Goal: Navigation & Orientation: Find specific page/section

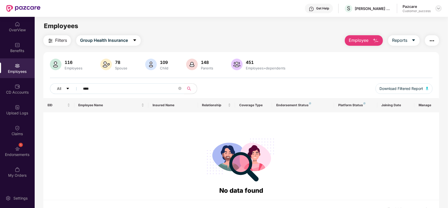
click at [439, 9] on img at bounding box center [438, 8] width 4 height 4
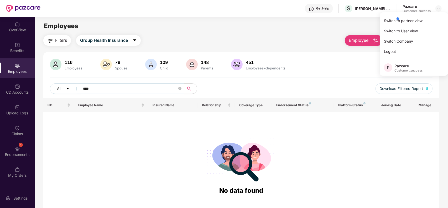
click at [404, 20] on div at bounding box center [420, 18] width 50 height 10
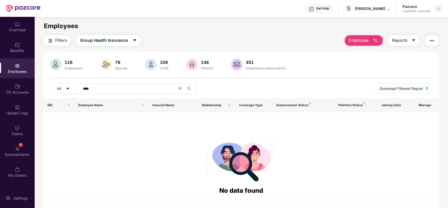
click at [438, 10] on div "Pazcare Customer_success" at bounding box center [421, 8] width 39 height 9
click at [438, 10] on img at bounding box center [438, 8] width 4 height 4
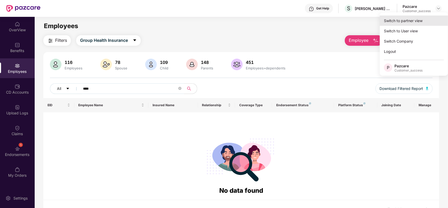
click at [389, 22] on div "Switch to partner view" at bounding box center [413, 20] width 68 height 10
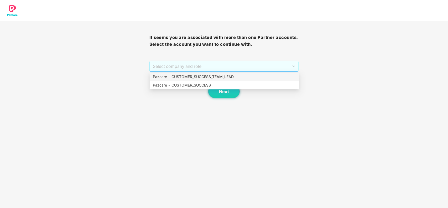
click at [188, 65] on span "Select company and role" at bounding box center [224, 66] width 142 height 10
click at [182, 87] on div "Pazcare - CUSTOMER_SUCCESS" at bounding box center [224, 85] width 143 height 6
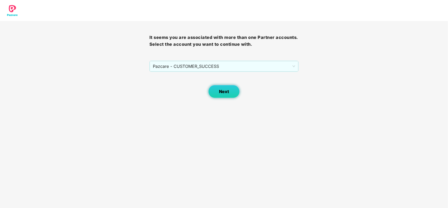
click at [220, 90] on span "Next" at bounding box center [224, 91] width 10 height 5
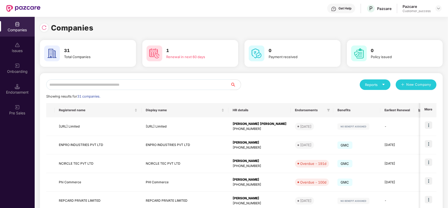
click at [100, 85] on input "text" at bounding box center [138, 84] width 184 height 10
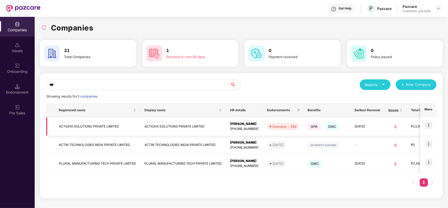
type input "***"
click at [431, 127] on img at bounding box center [428, 124] width 7 height 7
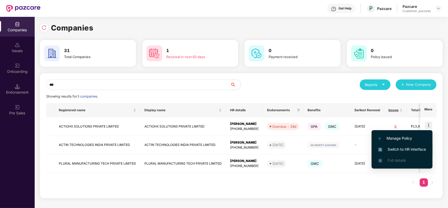
click at [402, 149] on span "Switch to HR interface" at bounding box center [402, 149] width 48 height 6
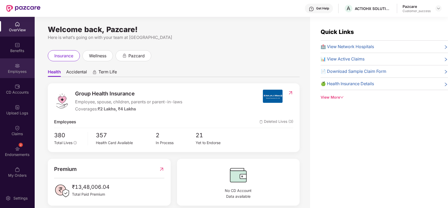
click at [21, 70] on div "Employees" at bounding box center [17, 71] width 35 height 5
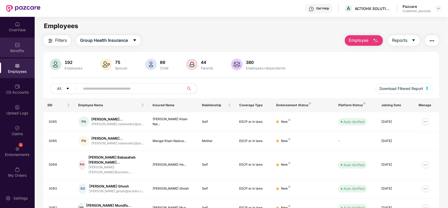
click at [21, 45] on div "Benefits" at bounding box center [17, 48] width 35 height 20
